Goal: Task Accomplishment & Management: Manage account settings

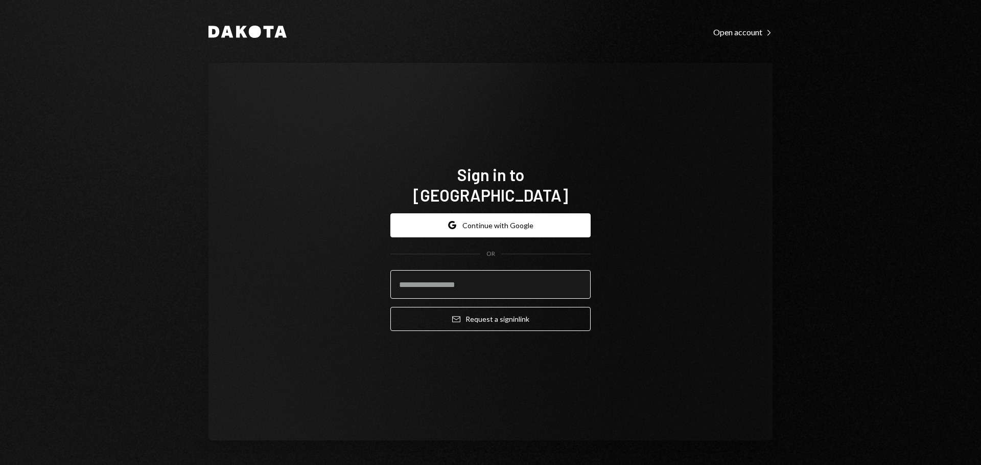
click at [444, 272] on input "email" at bounding box center [491, 284] width 200 height 29
type input "**********"
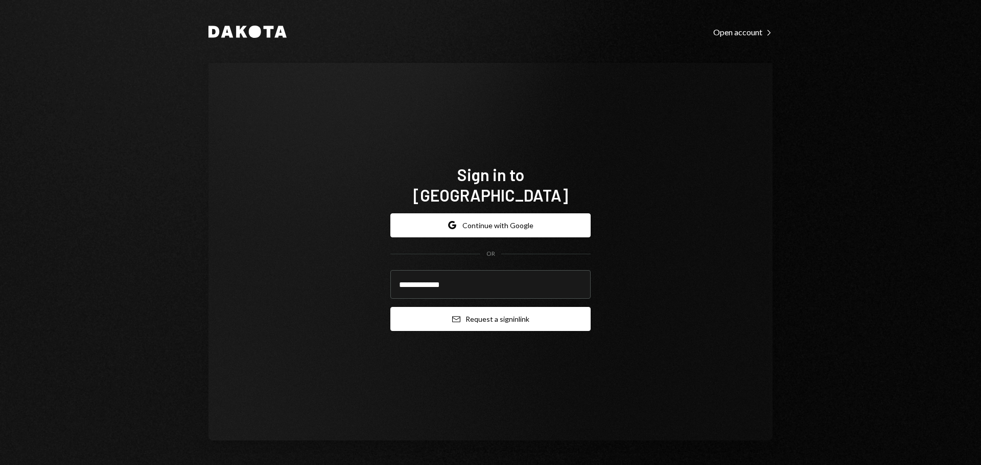
click at [478, 307] on button "Email Request a sign in link" at bounding box center [491, 319] width 200 height 24
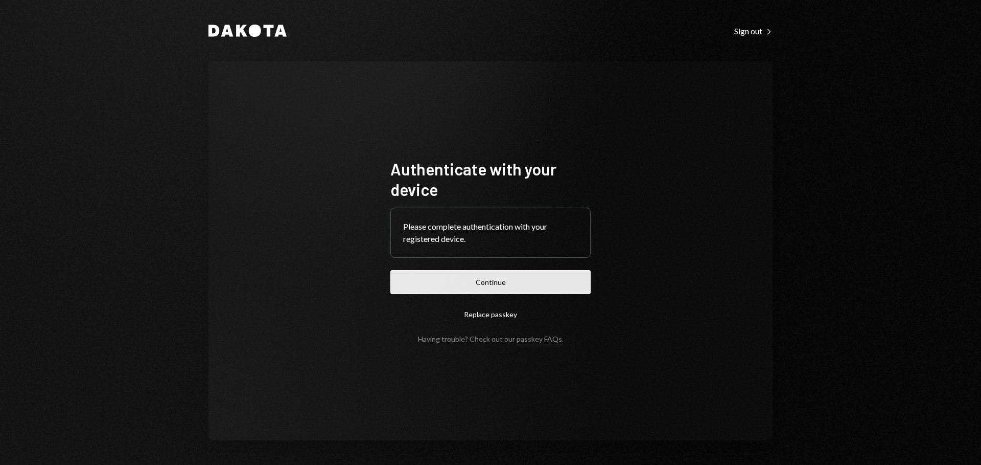
click at [561, 287] on button "Continue" at bounding box center [491, 282] width 200 height 24
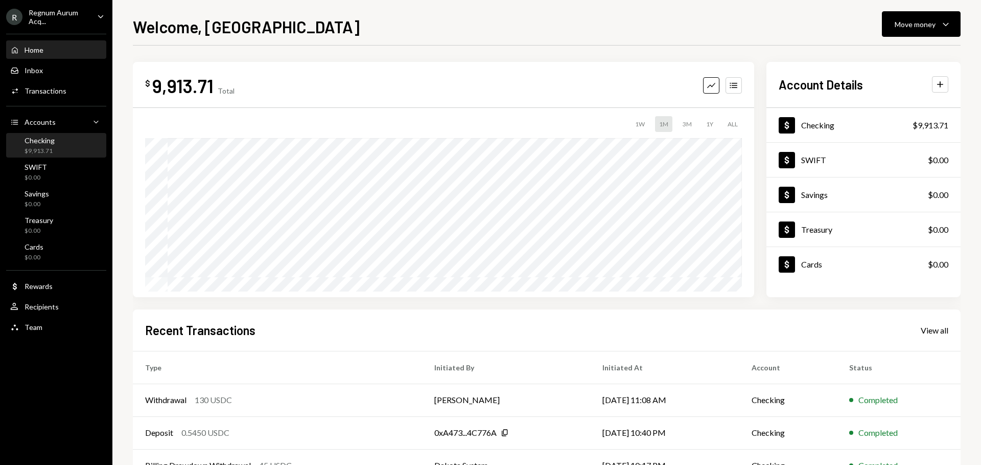
click at [71, 146] on div "Checking $9,913.71" at bounding box center [56, 145] width 92 height 19
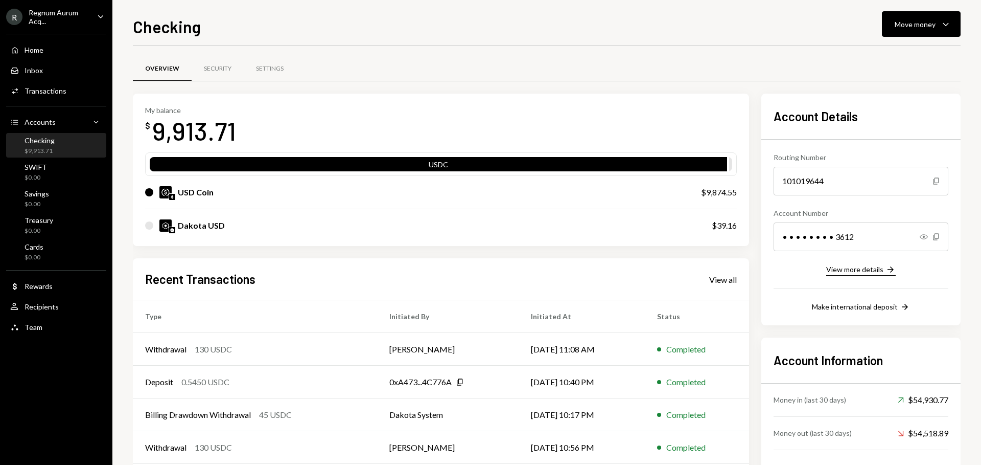
click at [878, 271] on div "View more details" at bounding box center [855, 269] width 57 height 9
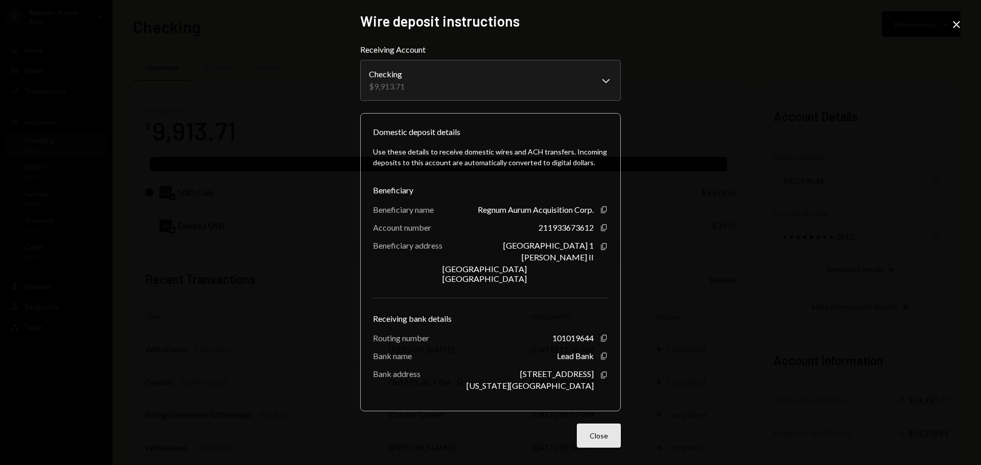
click at [601, 434] on button "Close" at bounding box center [599, 435] width 44 height 24
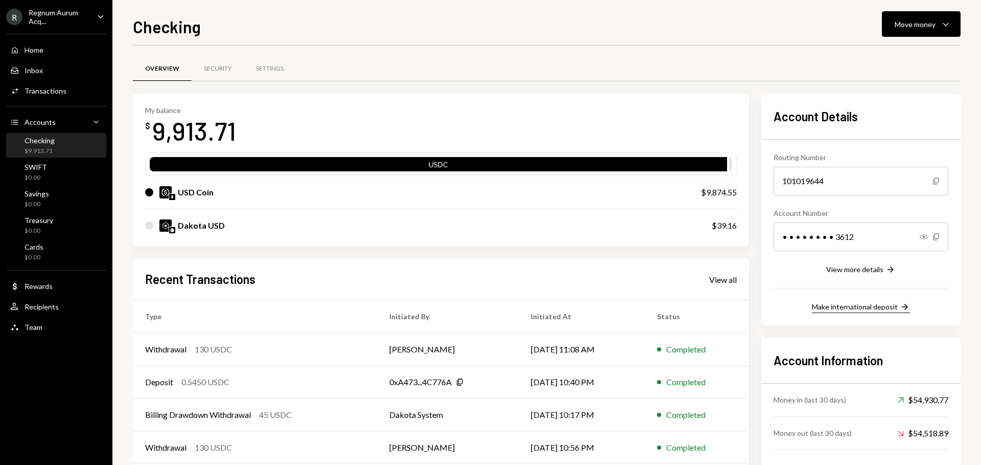
click at [867, 306] on div "Make international deposit" at bounding box center [855, 306] width 86 height 9
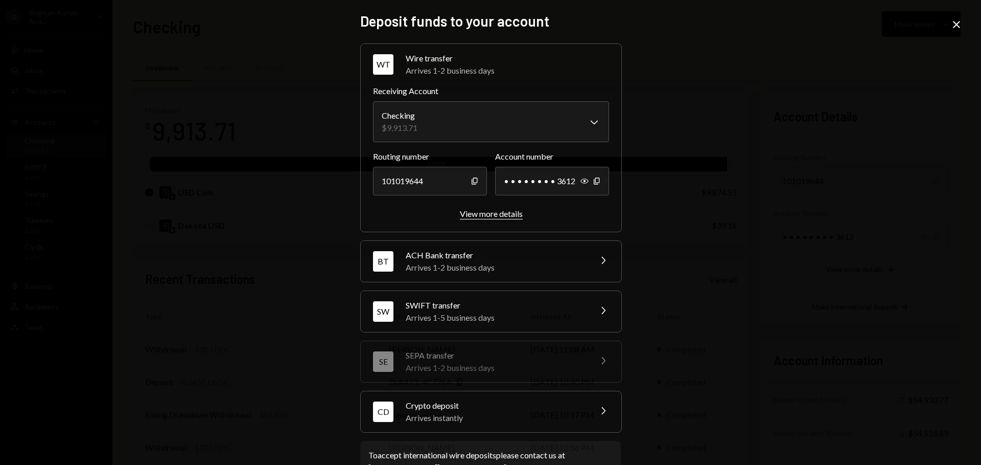
click at [509, 213] on div "View more details" at bounding box center [491, 214] width 63 height 10
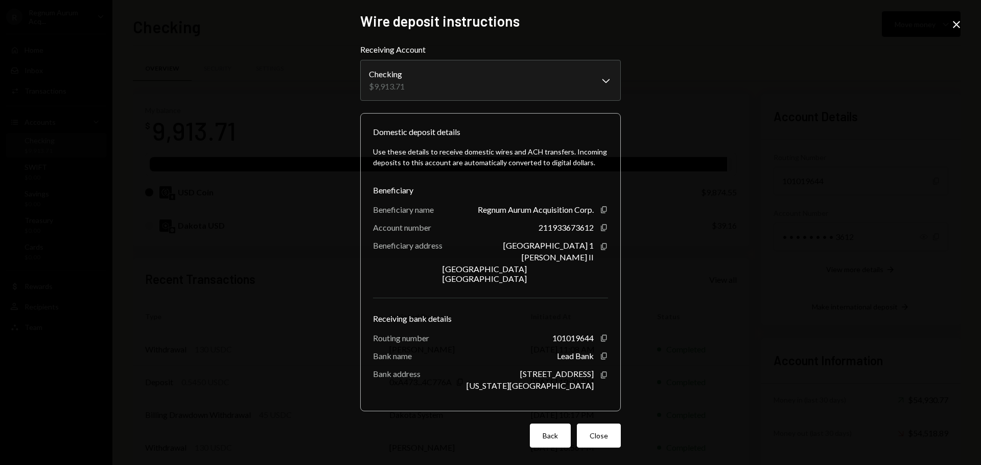
click at [552, 432] on button "Back" at bounding box center [550, 435] width 41 height 24
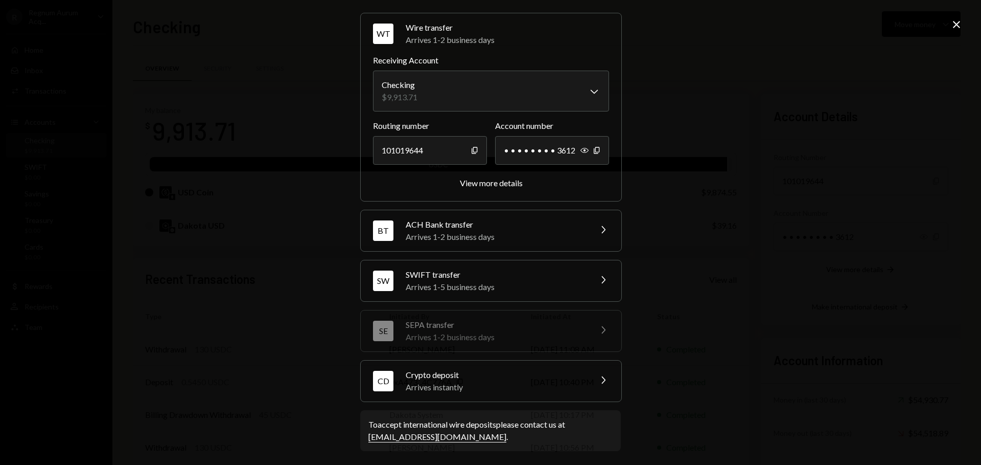
scroll to position [33, 0]
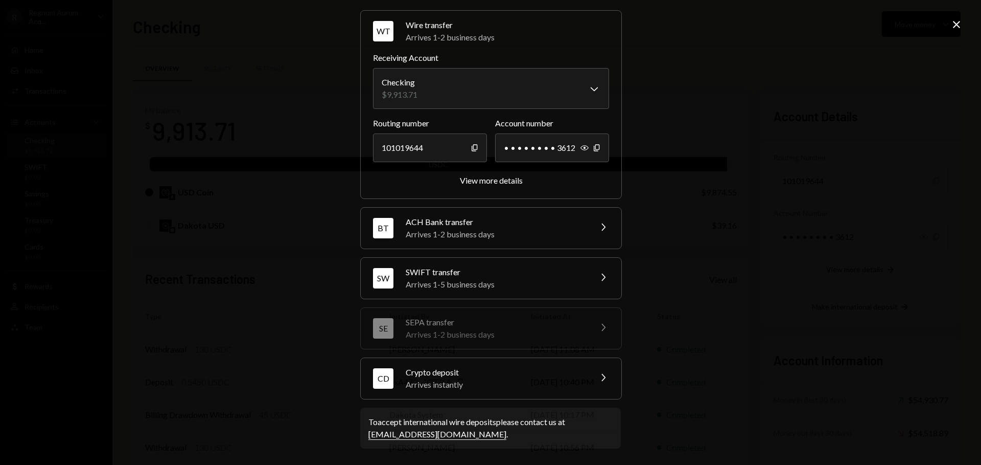
click at [957, 21] on icon "Close" at bounding box center [957, 24] width 12 height 12
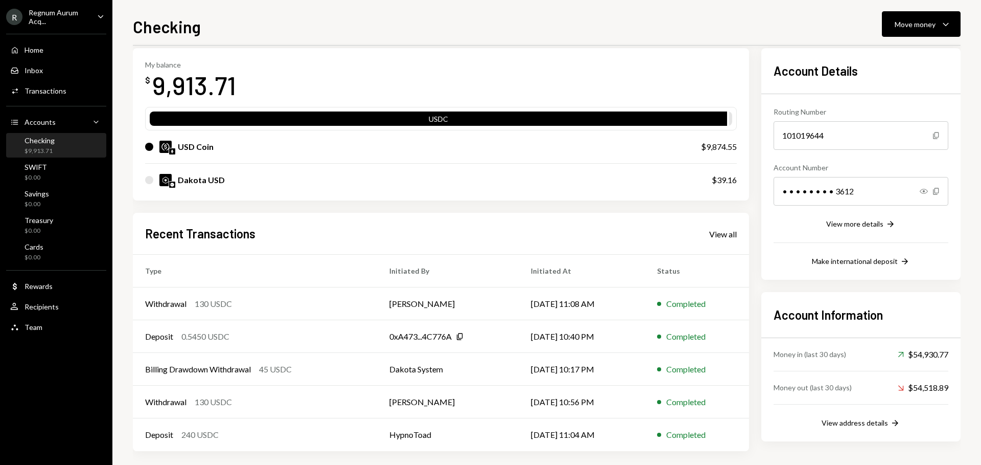
scroll to position [0, 0]
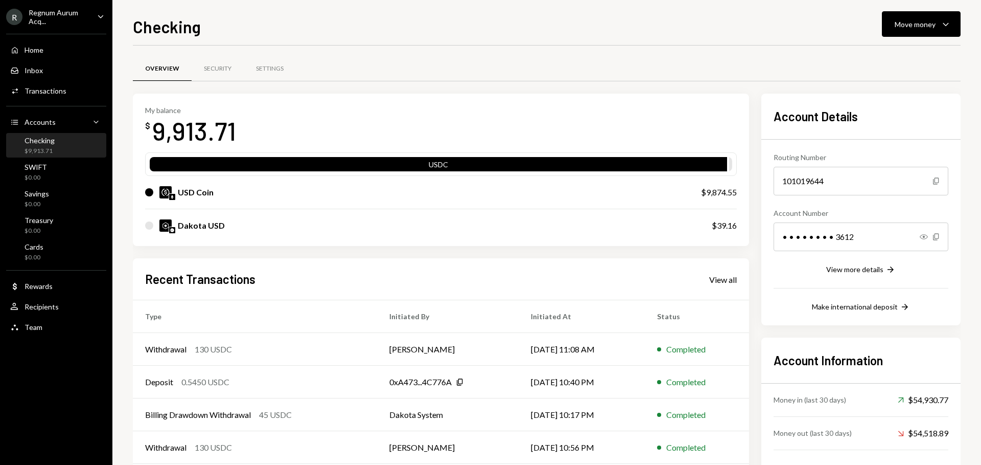
click at [434, 126] on div "My balance $ 9,913.71" at bounding box center [441, 126] width 592 height 41
click at [936, 15] on button "Move money Caret Down" at bounding box center [921, 24] width 79 height 26
click at [909, 65] on div "Withdraw Send" at bounding box center [906, 54] width 102 height 23
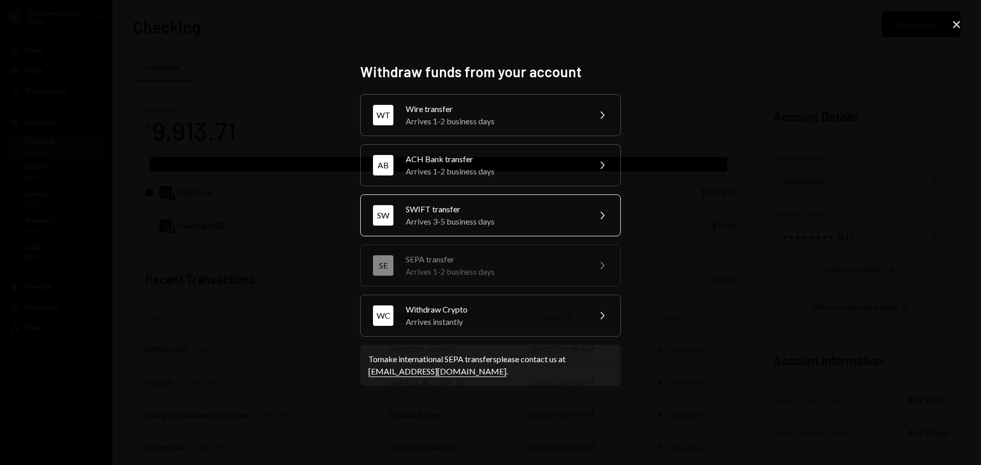
click at [556, 215] on div "Arrives 3-5 business days" at bounding box center [495, 221] width 178 height 12
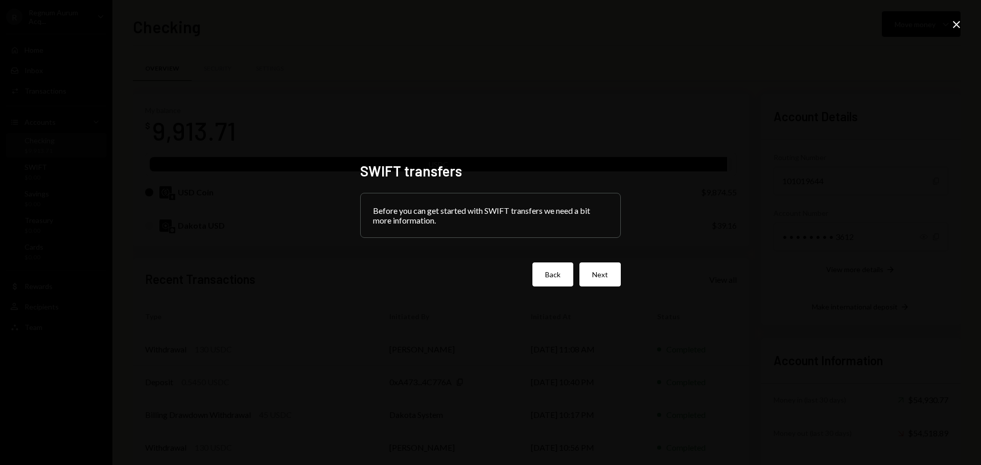
click at [561, 282] on button "Back" at bounding box center [553, 274] width 41 height 24
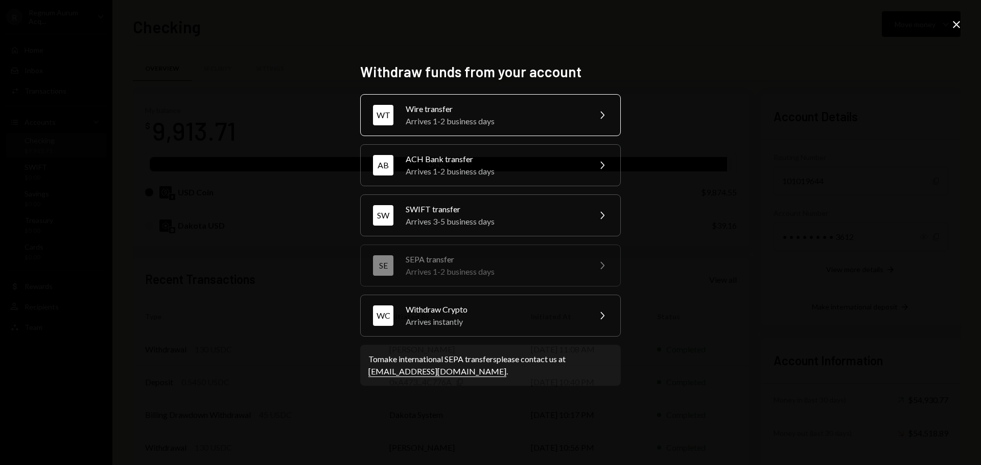
click at [546, 125] on div "Arrives 1-2 business days" at bounding box center [495, 121] width 178 height 12
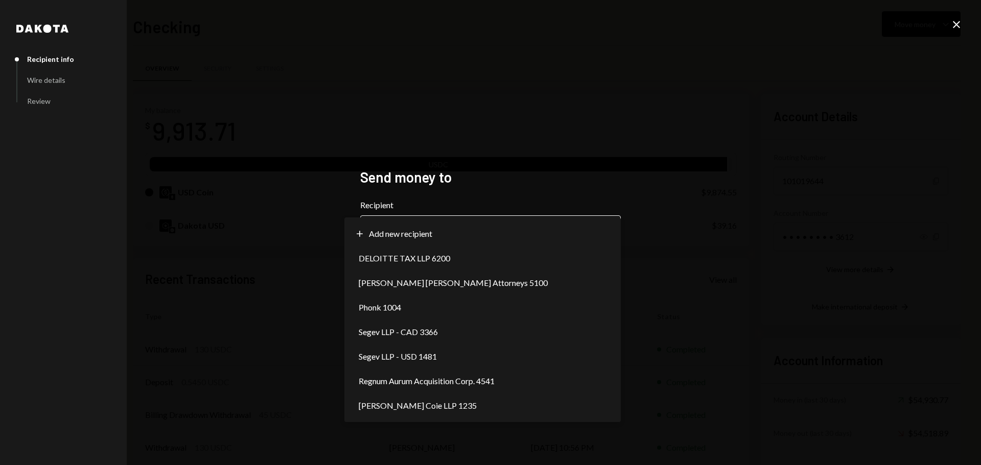
click at [572, 225] on body "R Regnum Aurum Acq... Caret Down Home Home Inbox Inbox Activities Transactions …" at bounding box center [490, 232] width 981 height 465
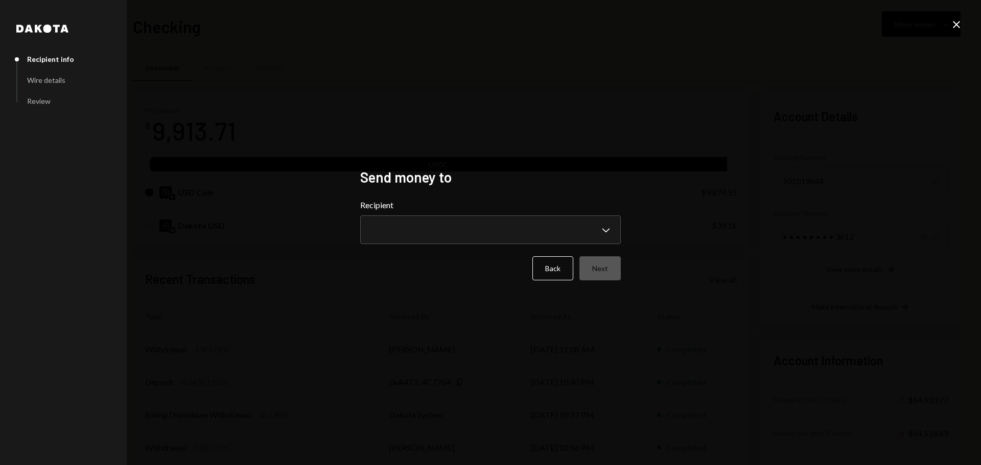
click at [682, 187] on div "**********" at bounding box center [490, 232] width 981 height 465
click at [557, 263] on button "Back" at bounding box center [553, 268] width 41 height 24
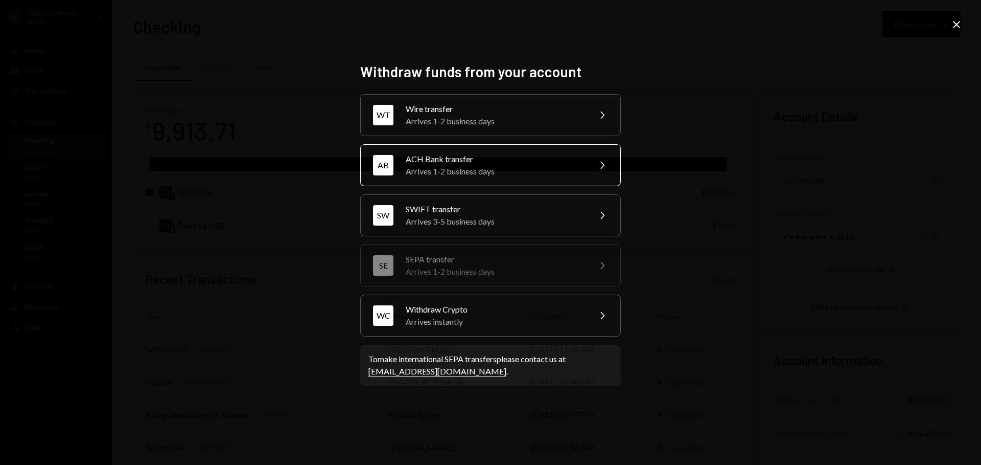
click at [601, 162] on icon "button" at bounding box center [603, 165] width 4 height 7
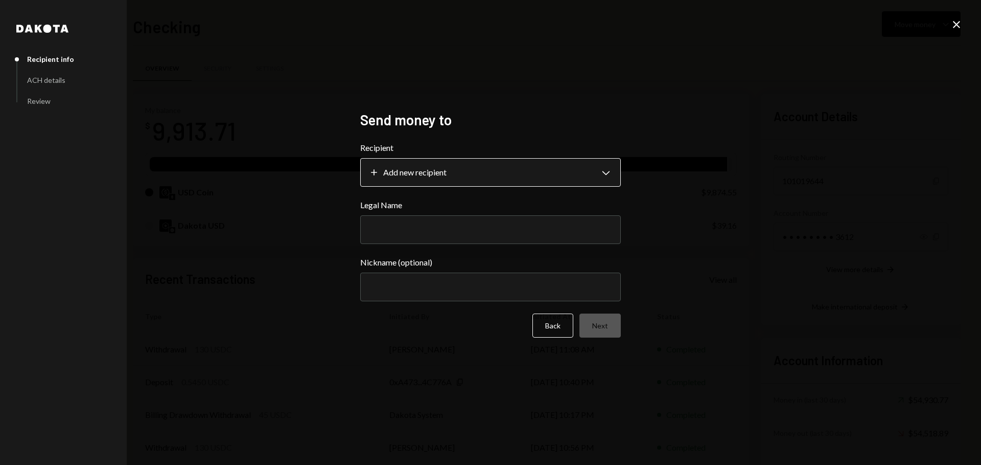
click at [602, 161] on body "R Regnum Aurum Acq... Caret Down Home Home Inbox Inbox Activities Transactions …" at bounding box center [490, 232] width 981 height 465
click at [690, 140] on div "**********" at bounding box center [490, 232] width 981 height 465
click at [564, 176] on body "R Regnum Aurum Acq... Caret Down Home Home Inbox Inbox Activities Transactions …" at bounding box center [490, 232] width 981 height 465
click at [694, 241] on div "**********" at bounding box center [490, 232] width 981 height 465
click at [613, 162] on body "R Regnum Aurum Acq... Caret Down Home Home Inbox Inbox Activities Transactions …" at bounding box center [490, 232] width 981 height 465
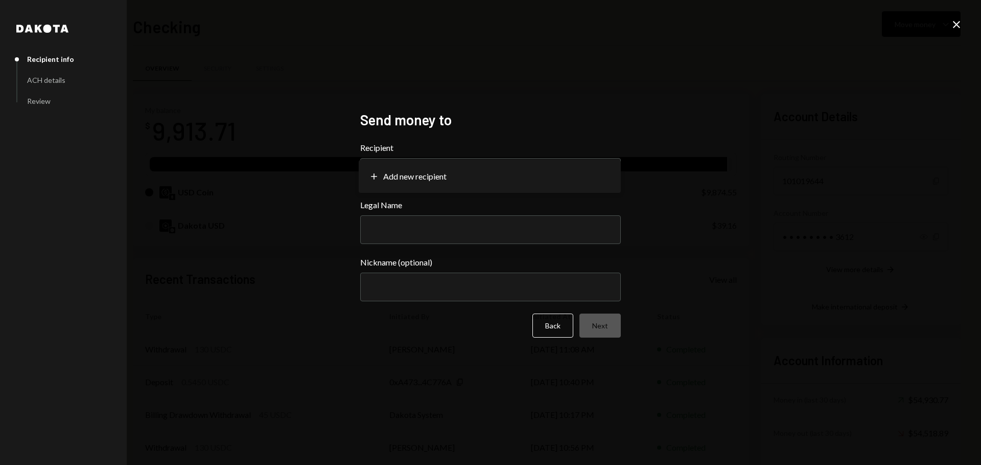
click at [955, 22] on icon at bounding box center [956, 24] width 7 height 7
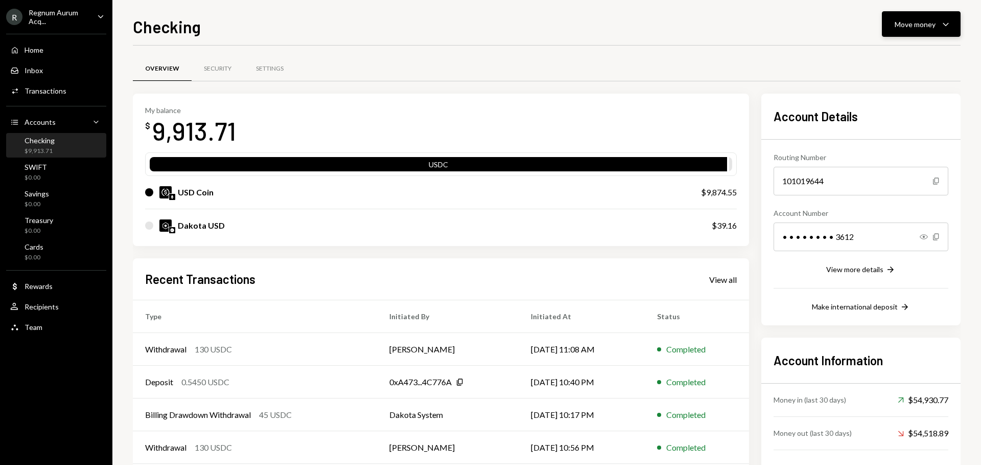
click at [887, 16] on button "Move money Caret Down" at bounding box center [921, 24] width 79 height 26
click at [881, 56] on div "Send" at bounding box center [913, 55] width 75 height 11
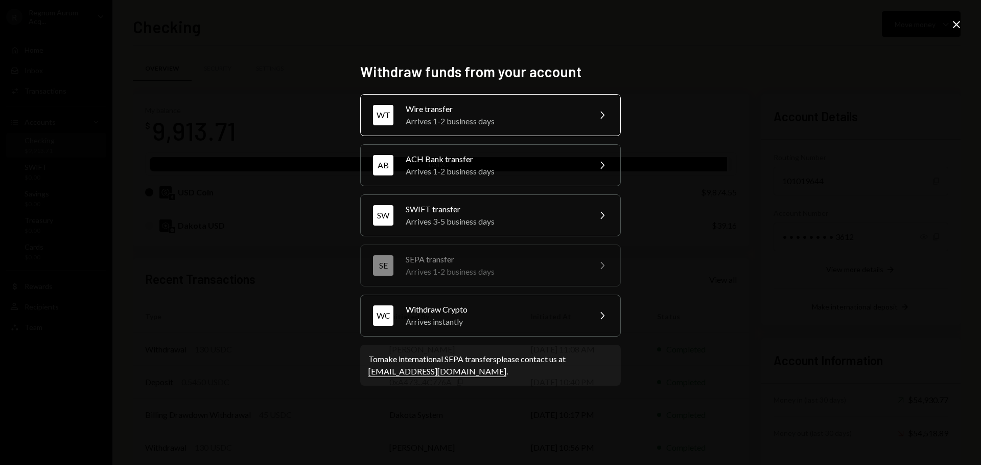
click at [511, 114] on div "Wire transfer" at bounding box center [495, 109] width 178 height 12
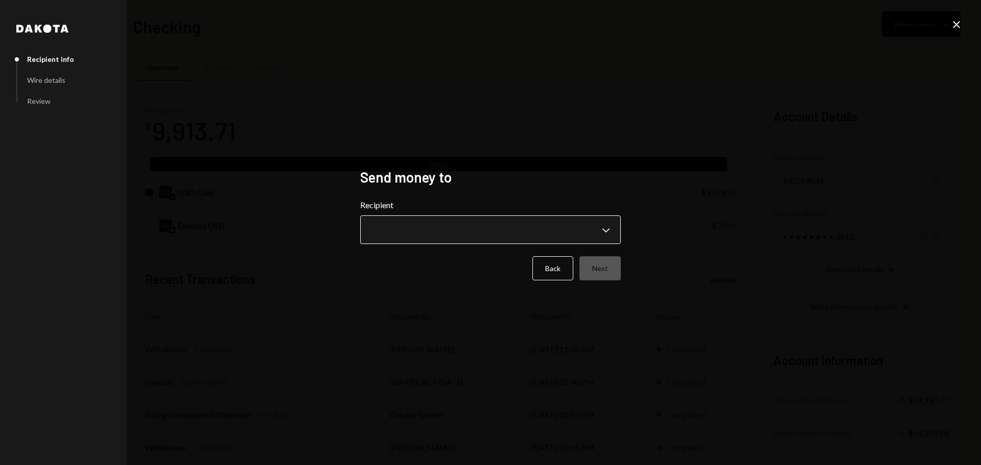
click at [484, 243] on body "R Regnum Aurum Acq... Caret Down Home Home Inbox Inbox Activities Transactions …" at bounding box center [490, 232] width 981 height 465
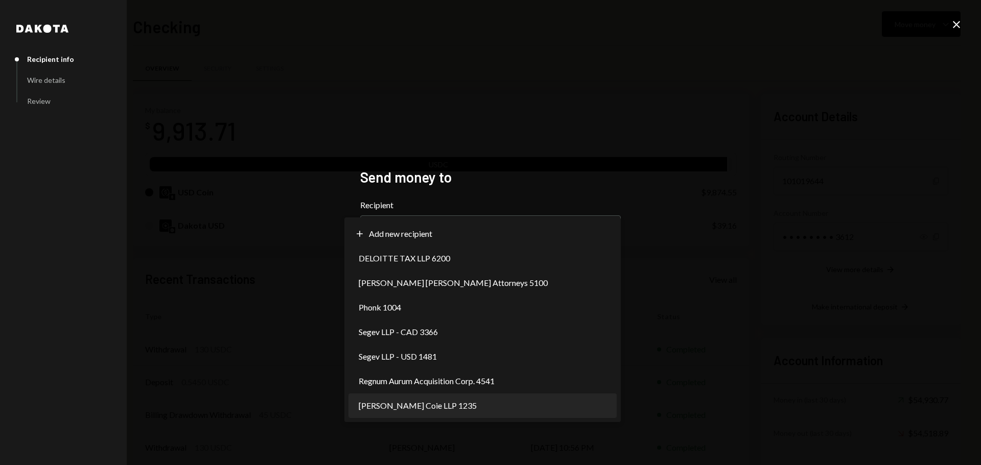
select select "**********"
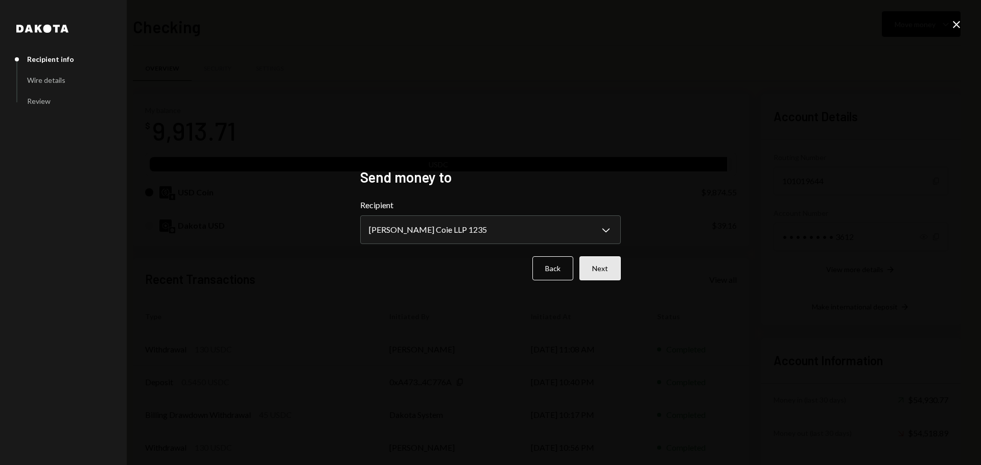
click at [605, 262] on button "Next" at bounding box center [600, 268] width 41 height 24
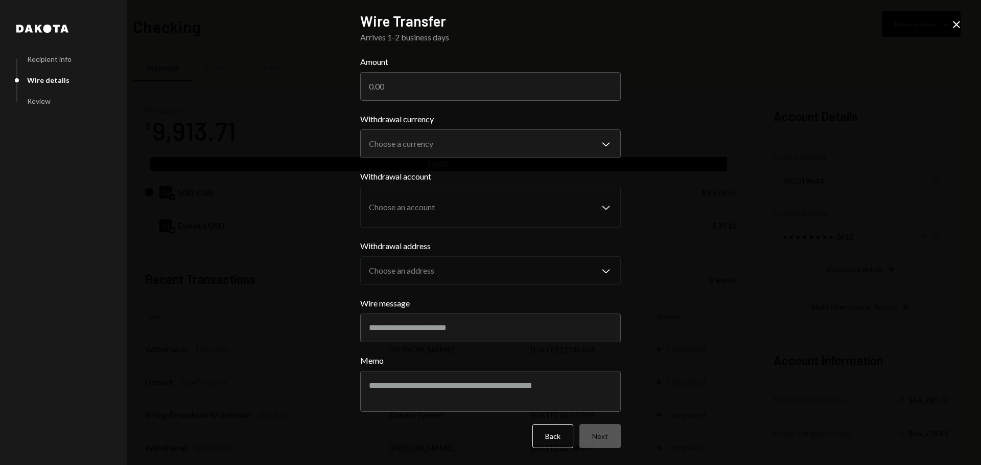
click at [954, 22] on icon at bounding box center [956, 24] width 7 height 7
